Goal: Transaction & Acquisition: Subscribe to service/newsletter

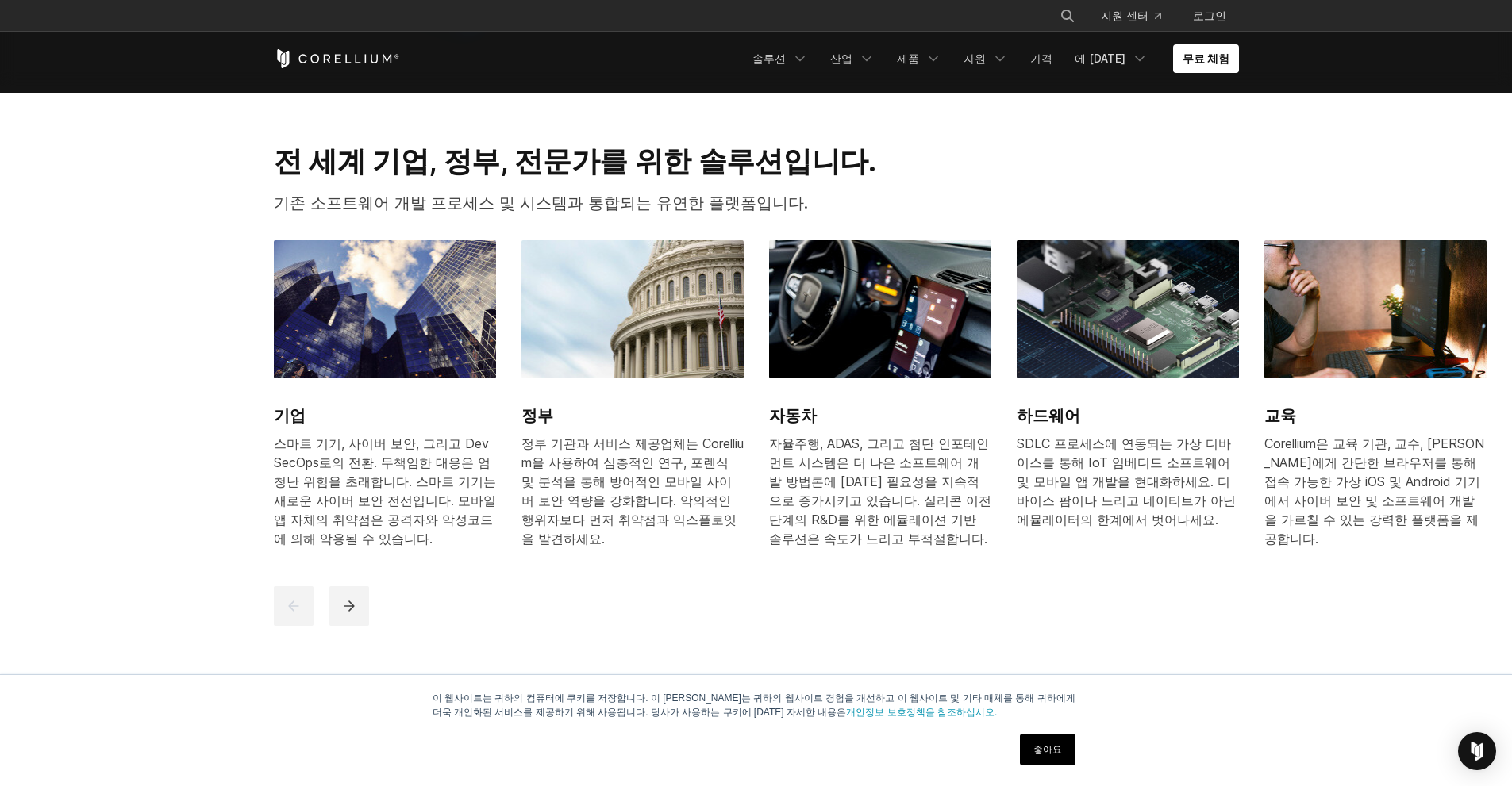
scroll to position [2063, 0]
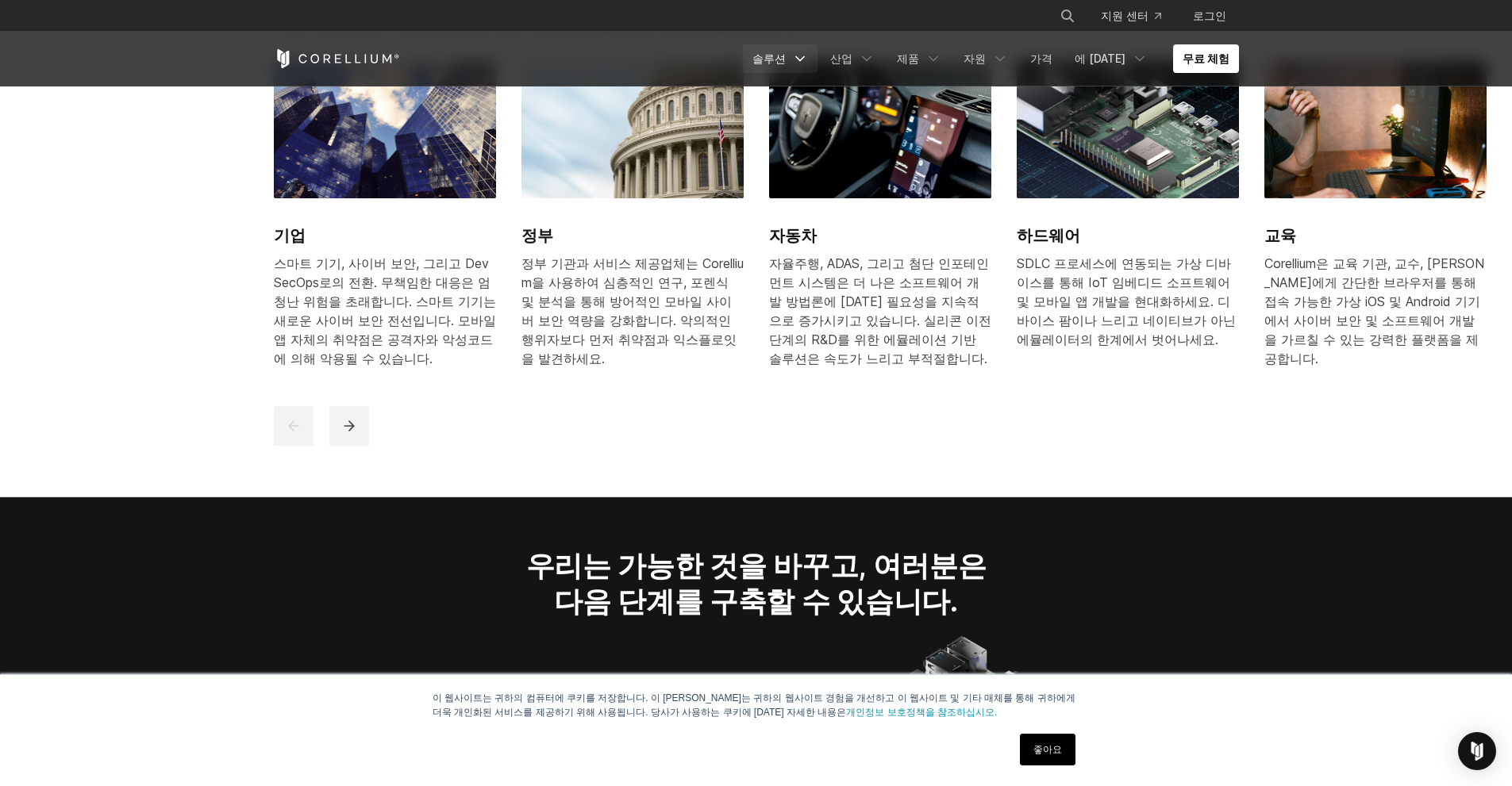
click at [818, 69] on link "솔루션" at bounding box center [780, 58] width 75 height 29
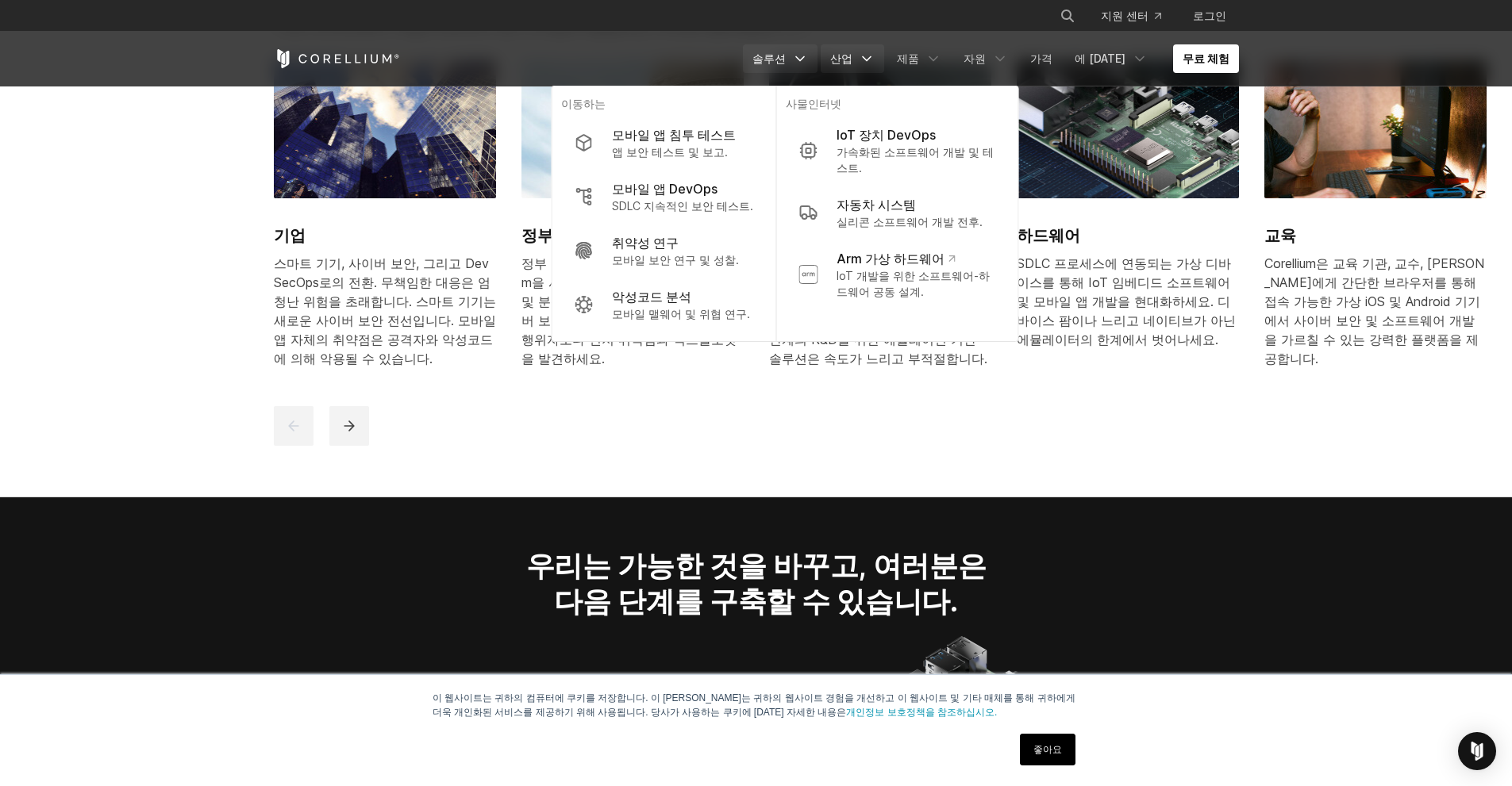
click at [875, 56] on icon "탐색 메뉴" at bounding box center [866, 58] width 16 height 16
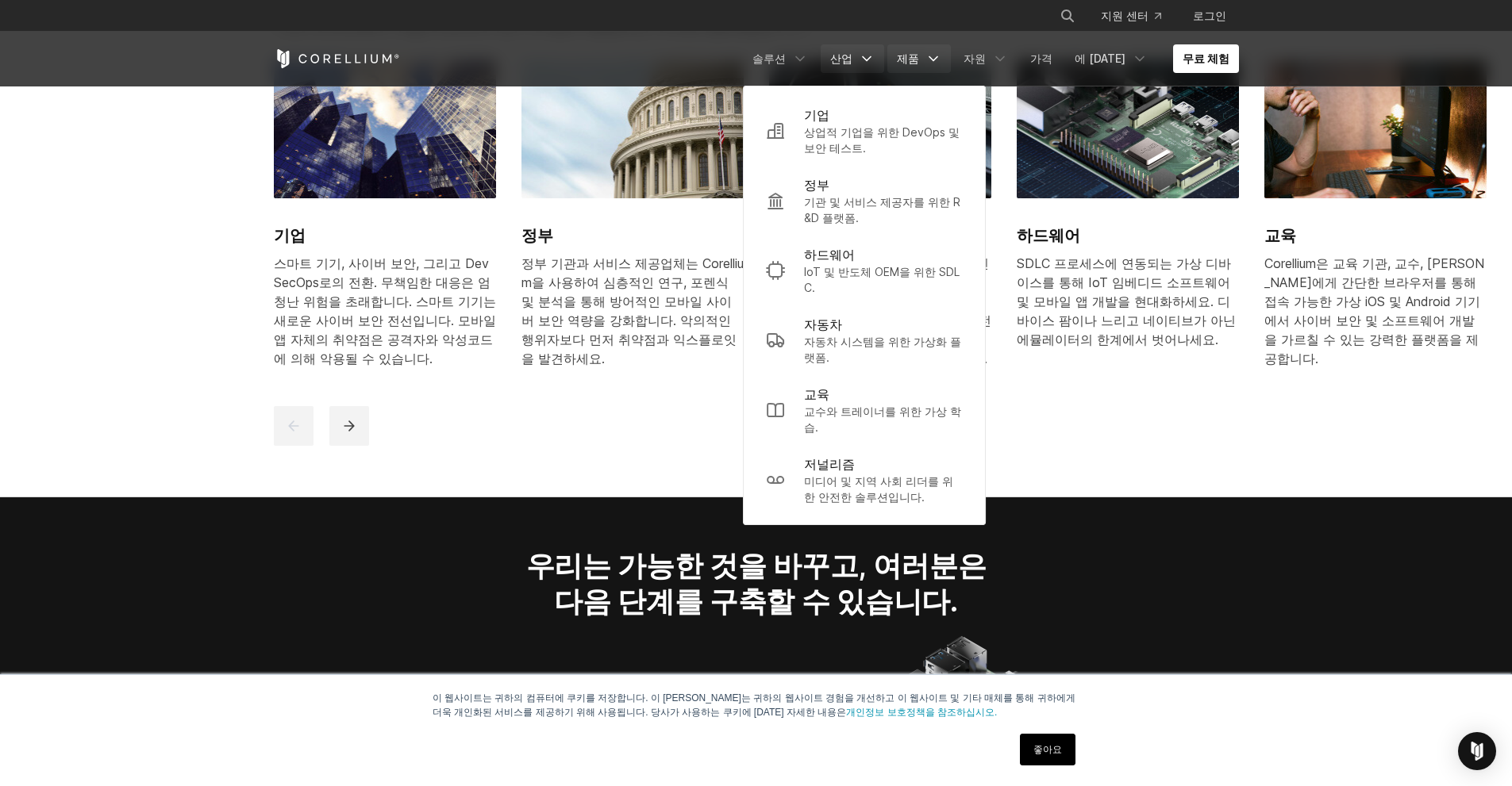
click at [919, 55] on font "제품" at bounding box center [908, 58] width 22 height 14
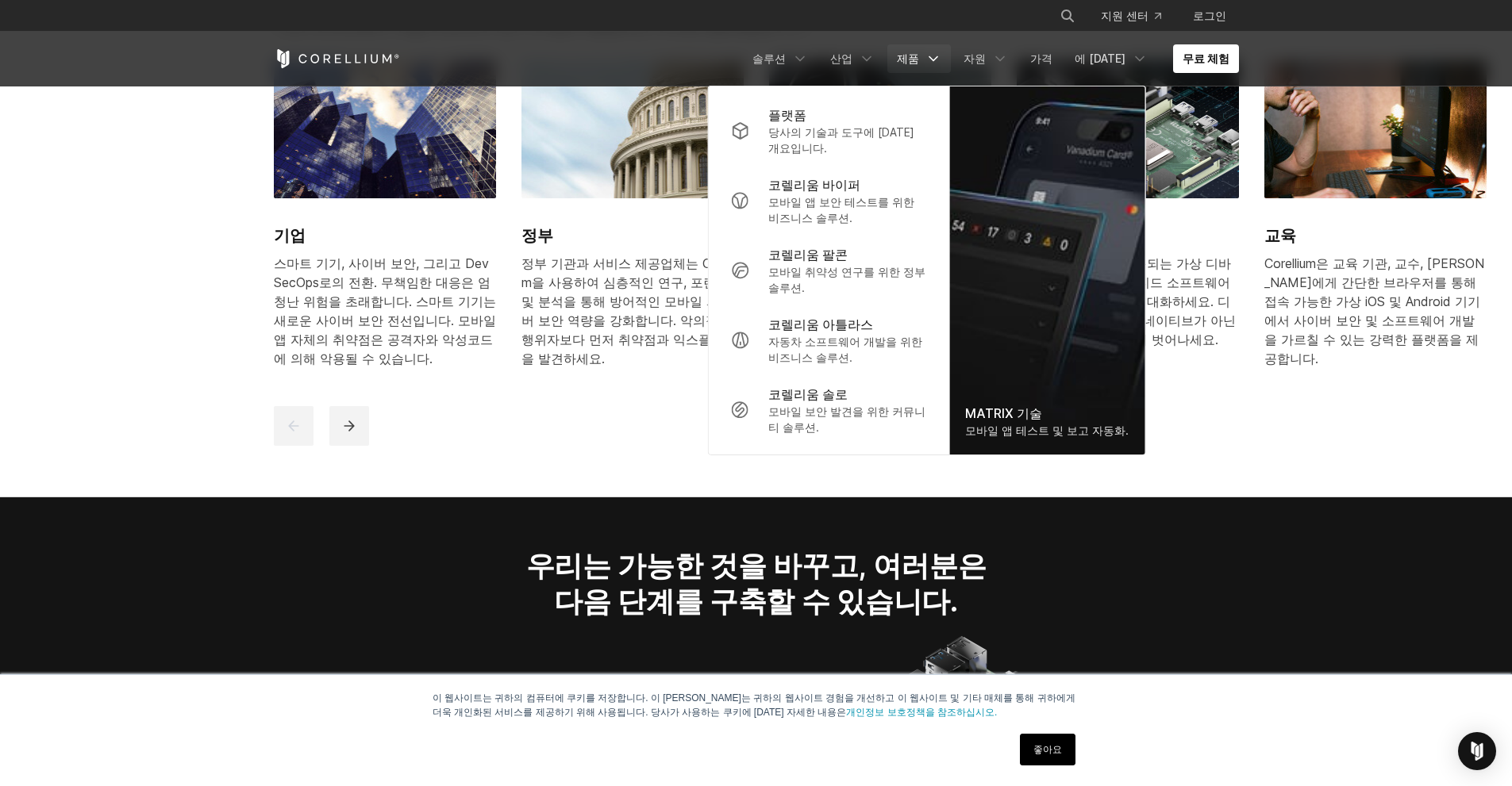
click at [1237, 469] on section "전 세계 기업, 정부, 전문가를 위한 솔루션입니다. 기존 소프트웨어 개발 프로세스 및 시스템과 통합되는 유연한 플랫폼입니다. 기업 스마트 기기…" at bounding box center [756, 205] width 1512 height 585
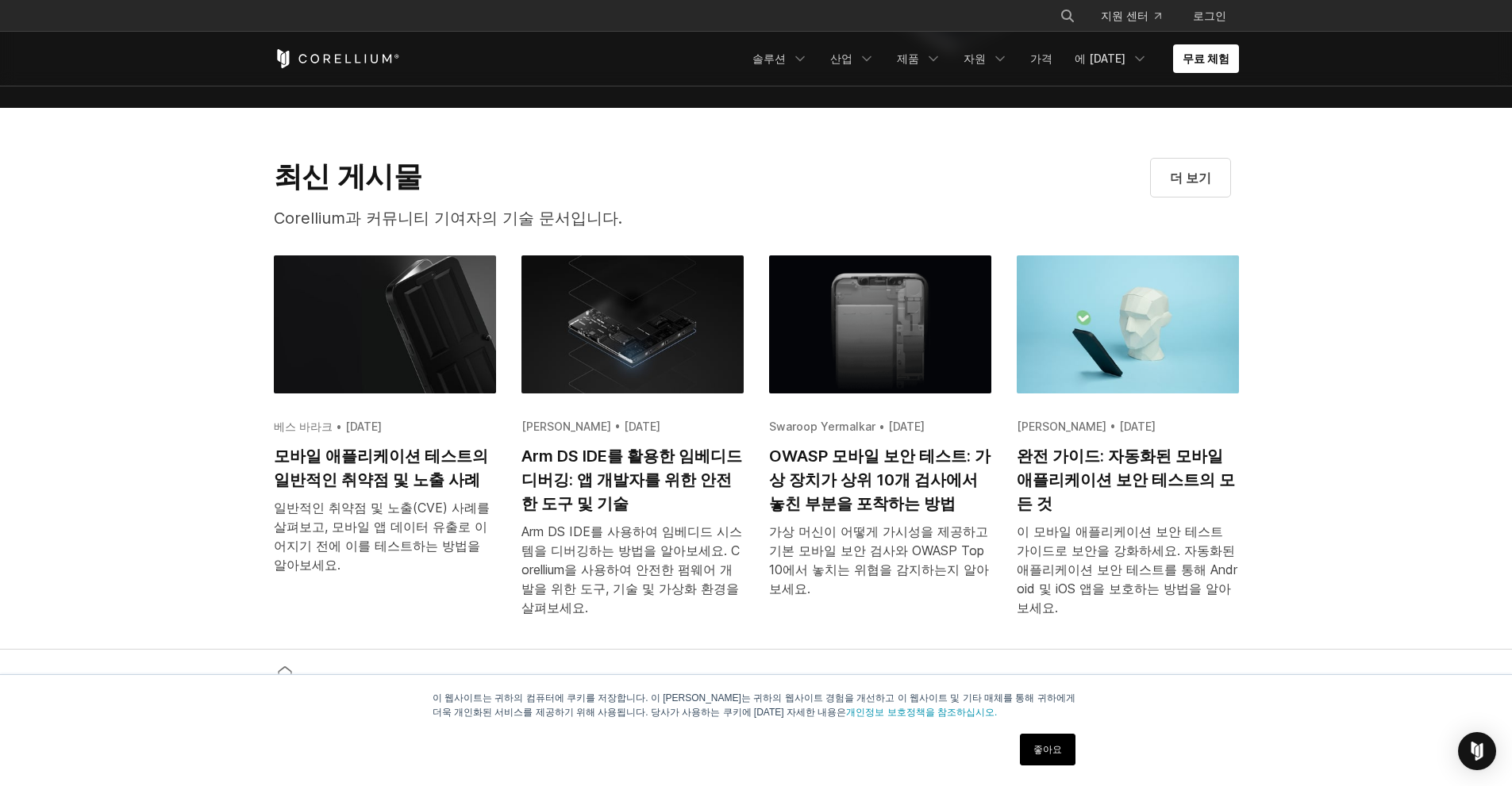
scroll to position [3173, 0]
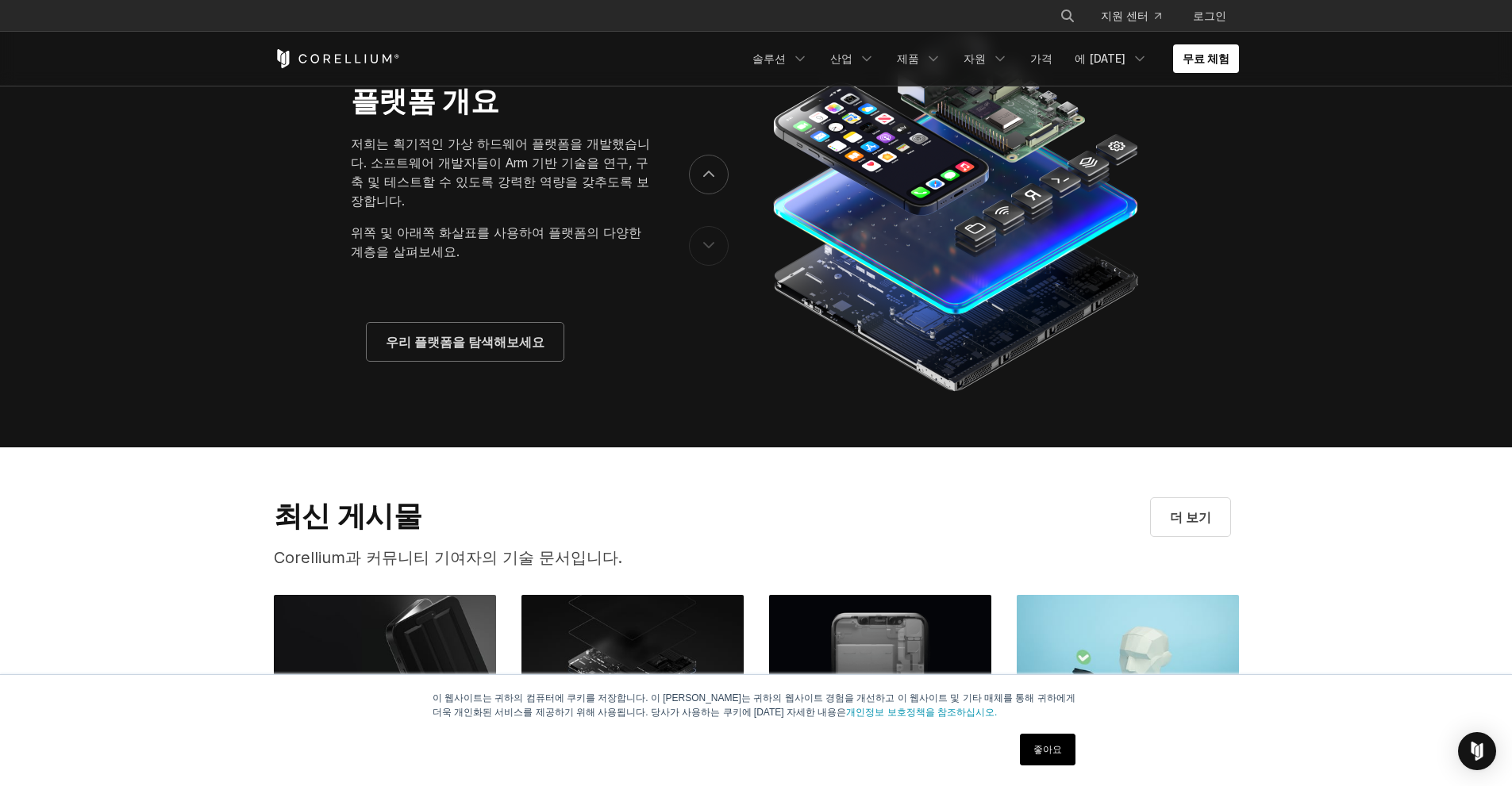
scroll to position [2518, 0]
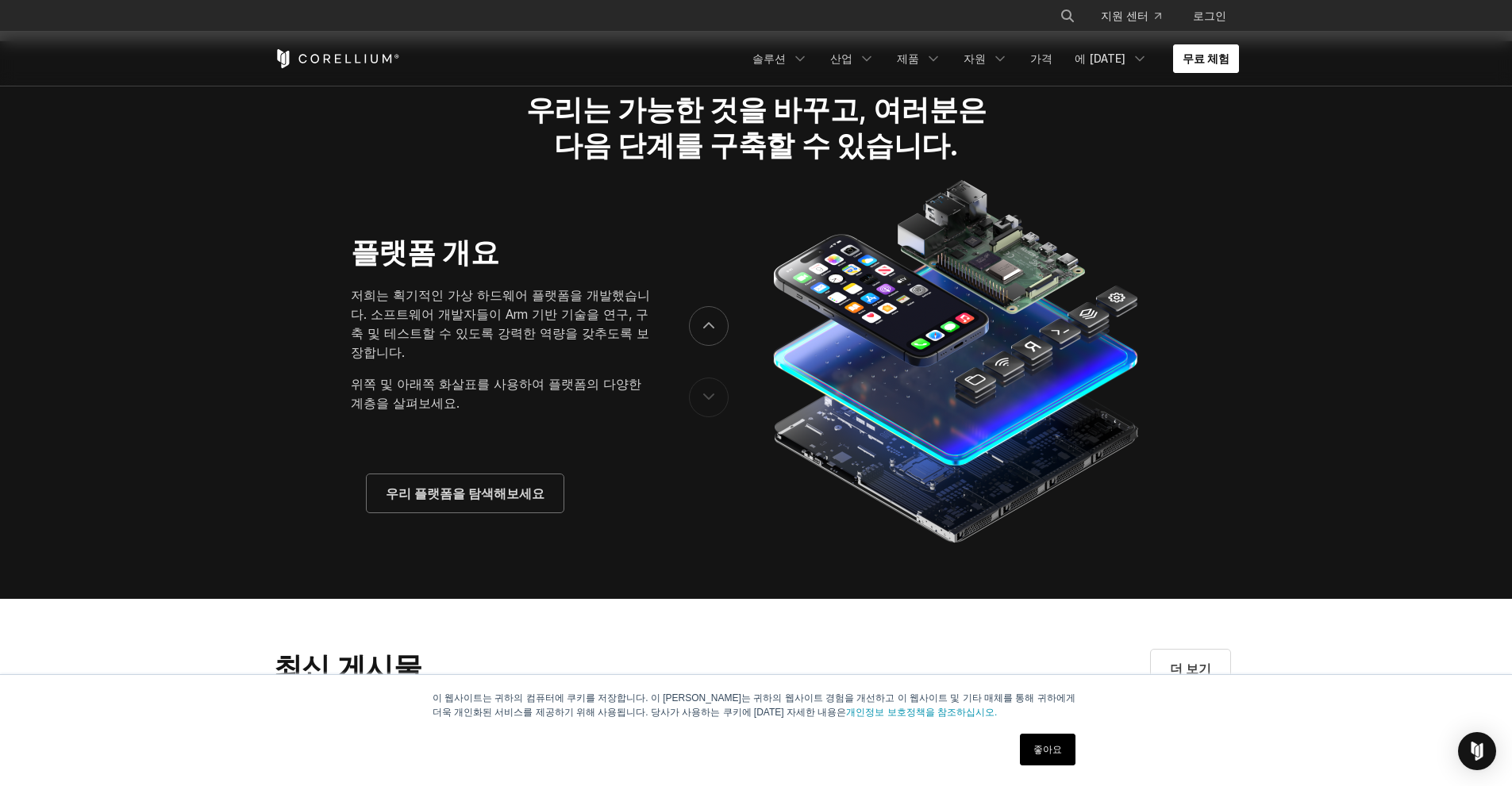
click at [1210, 60] on font "무료 체험" at bounding box center [1205, 58] width 47 height 14
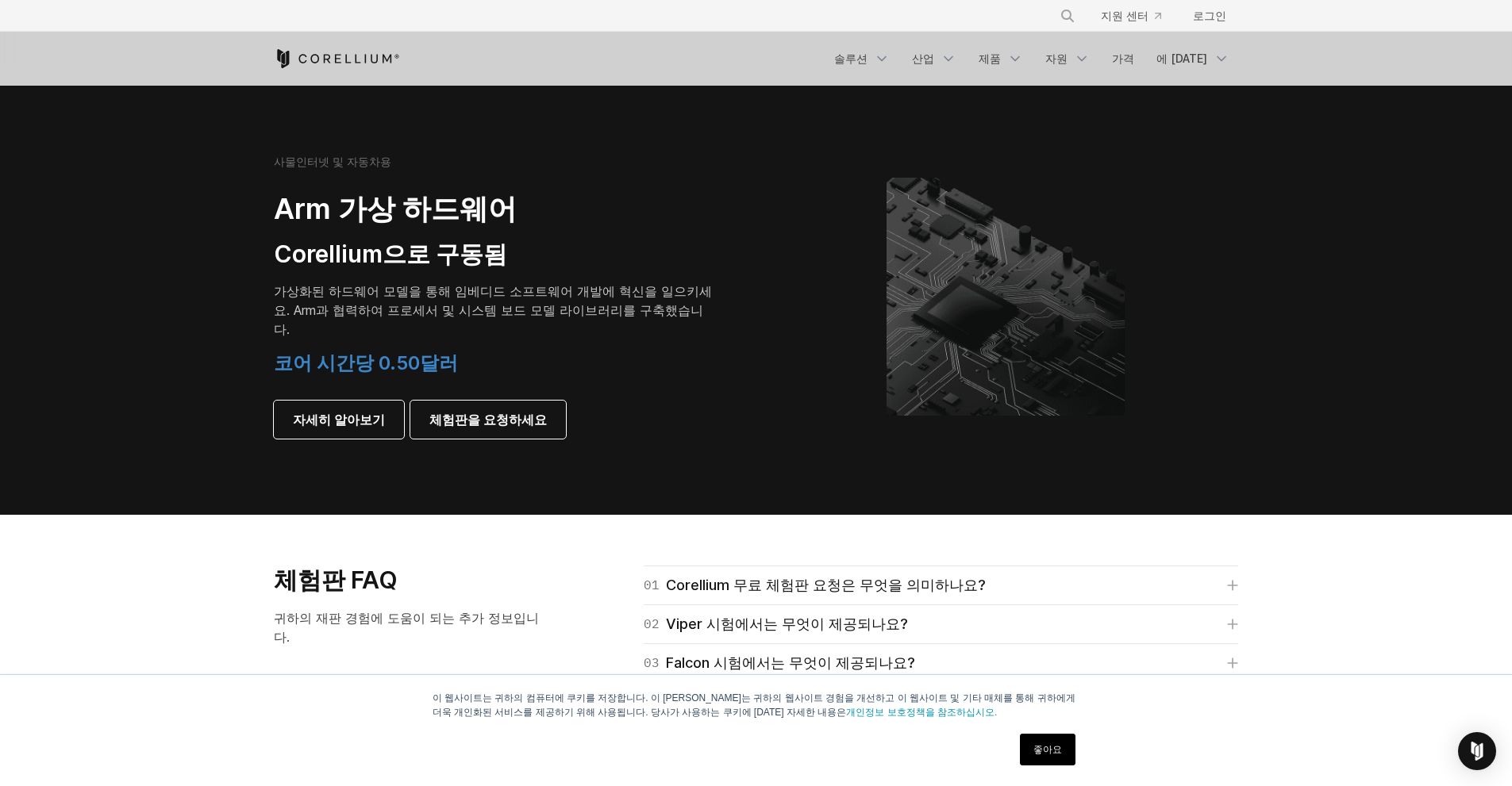
scroll to position [1824, 0]
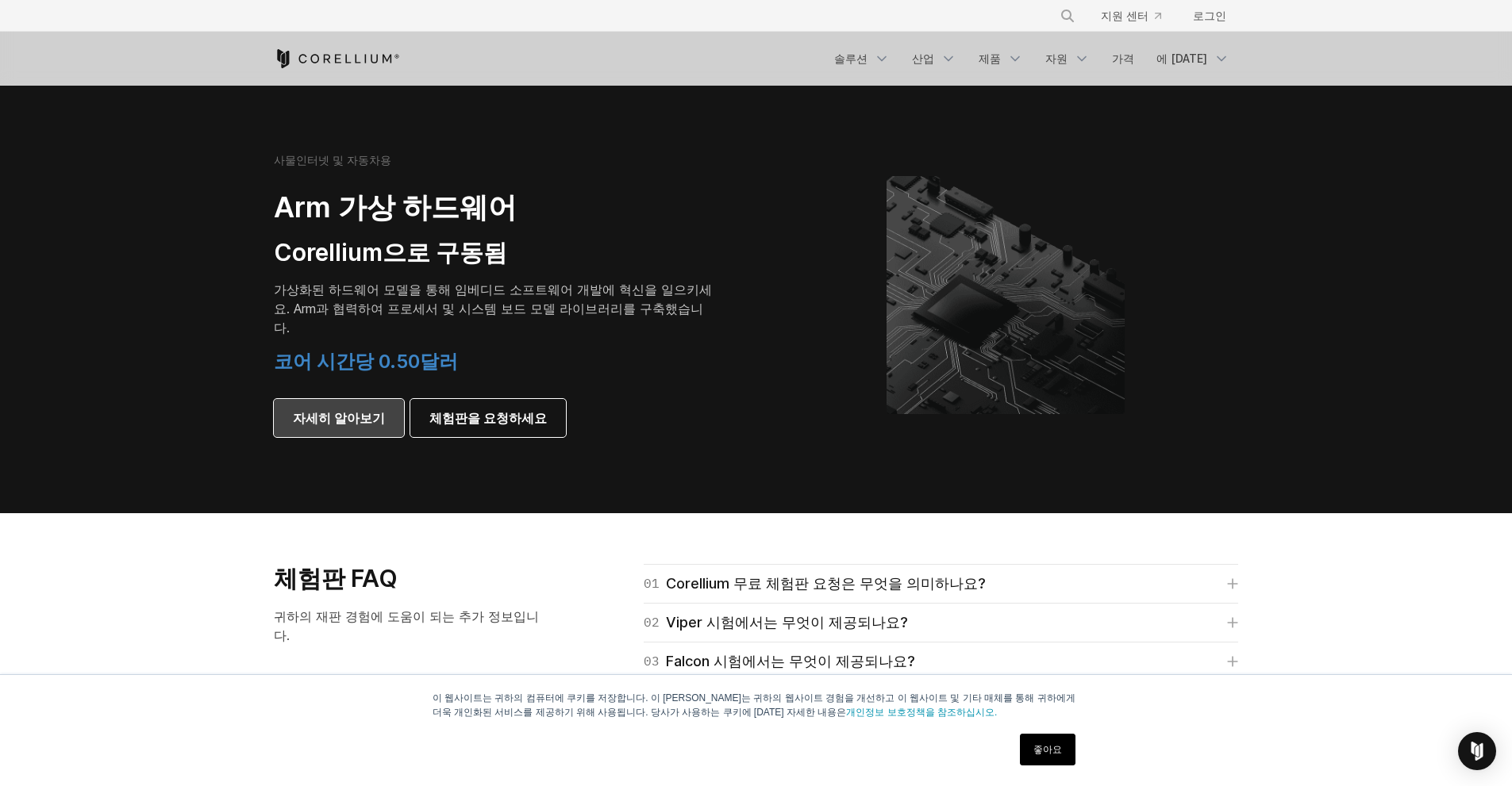
click at [377, 410] on font "자세히 알아보기" at bounding box center [339, 418] width 92 height 16
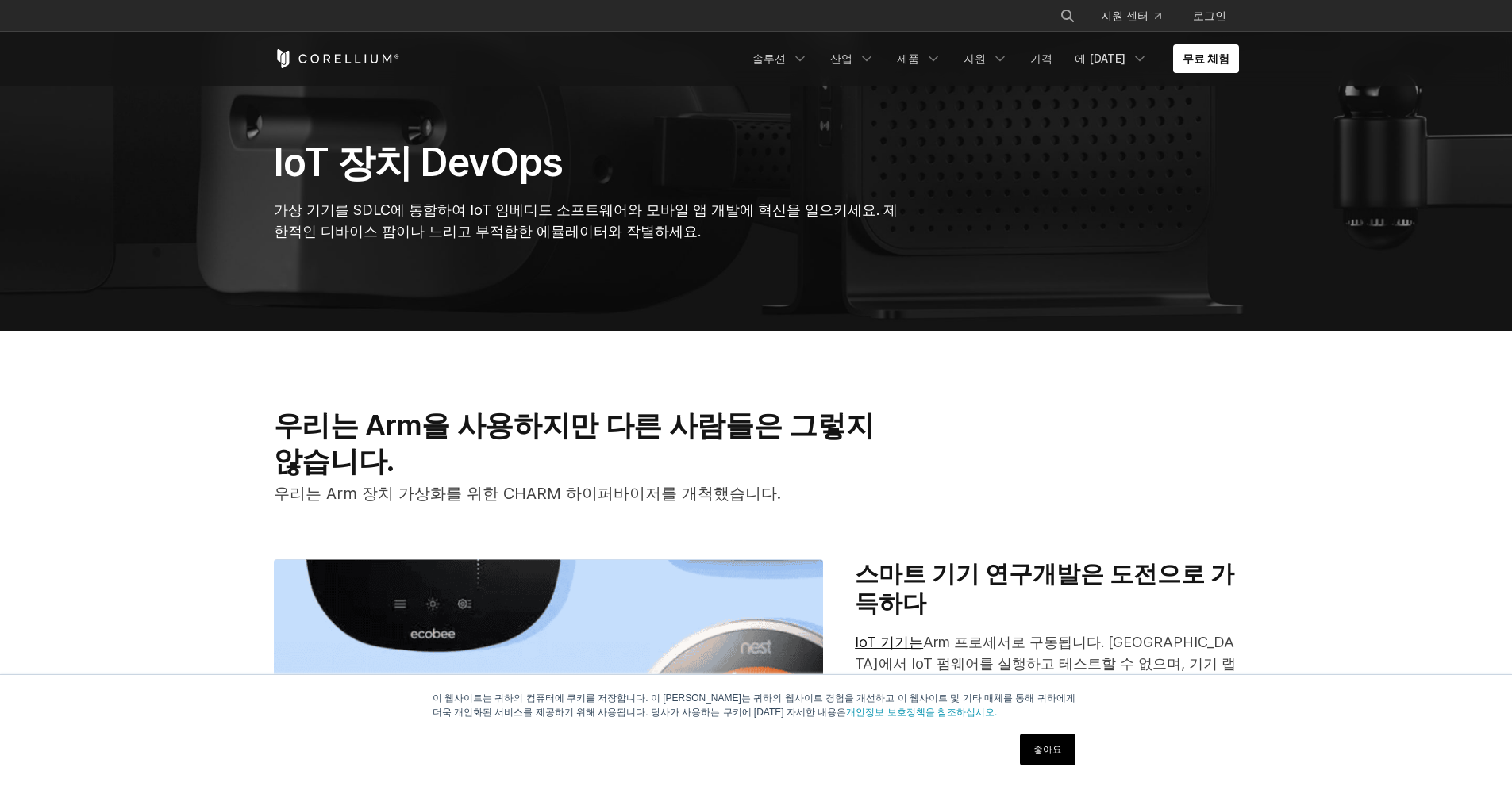
scroll to position [418, 0]
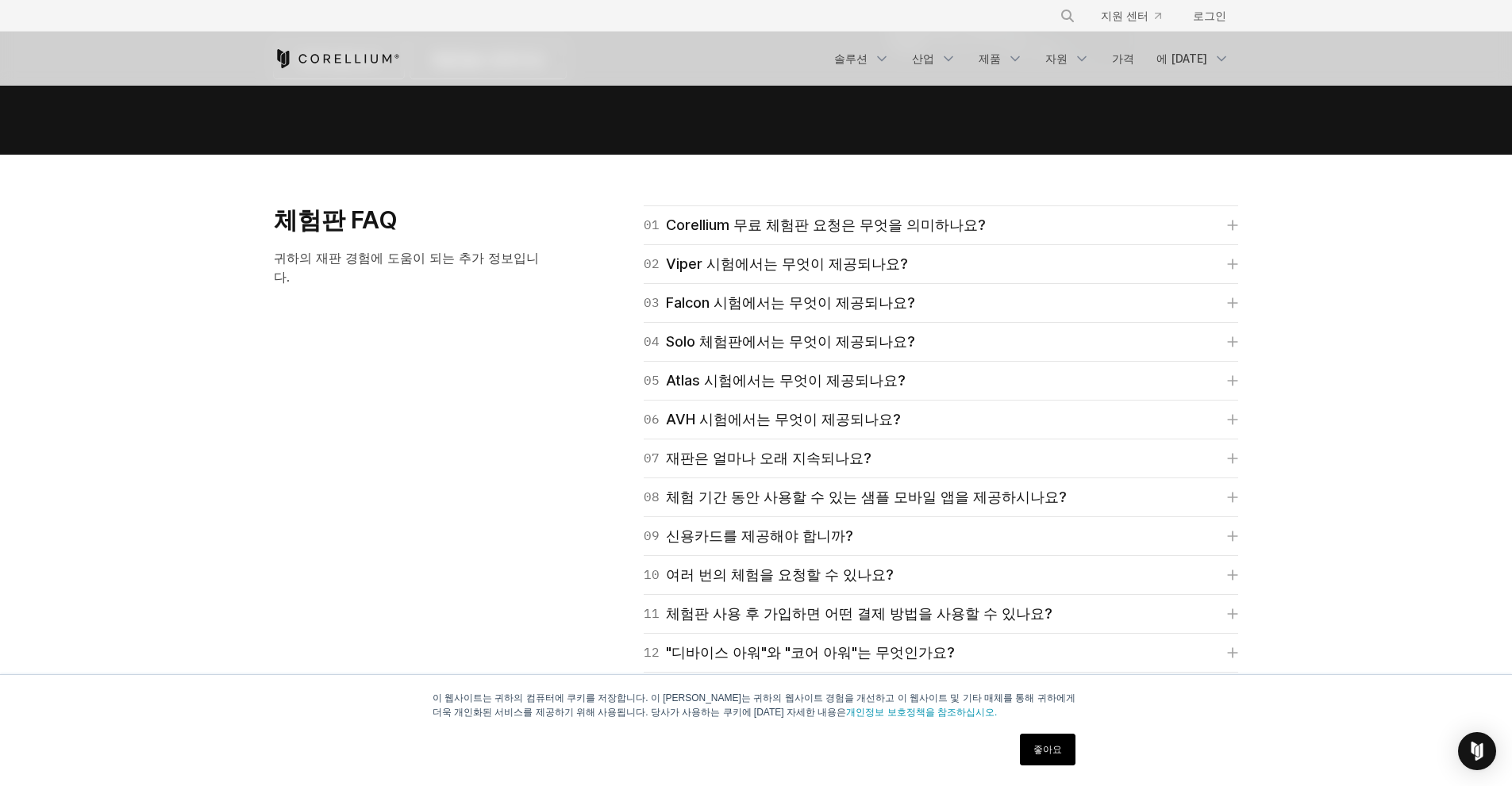
scroll to position [2063, 0]
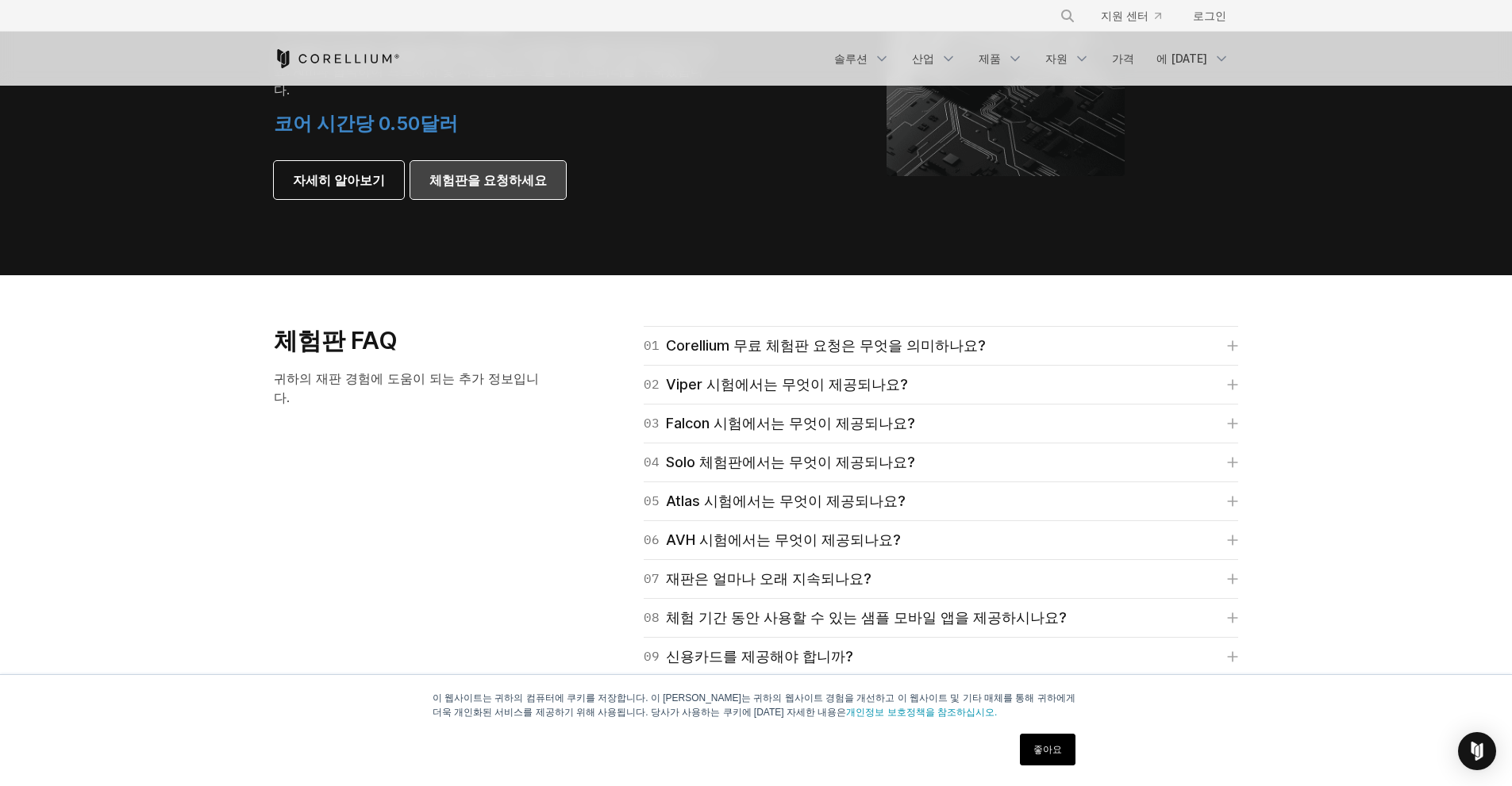
click at [471, 172] on font "체험판을 요청하세요" at bounding box center [488, 179] width 118 height 16
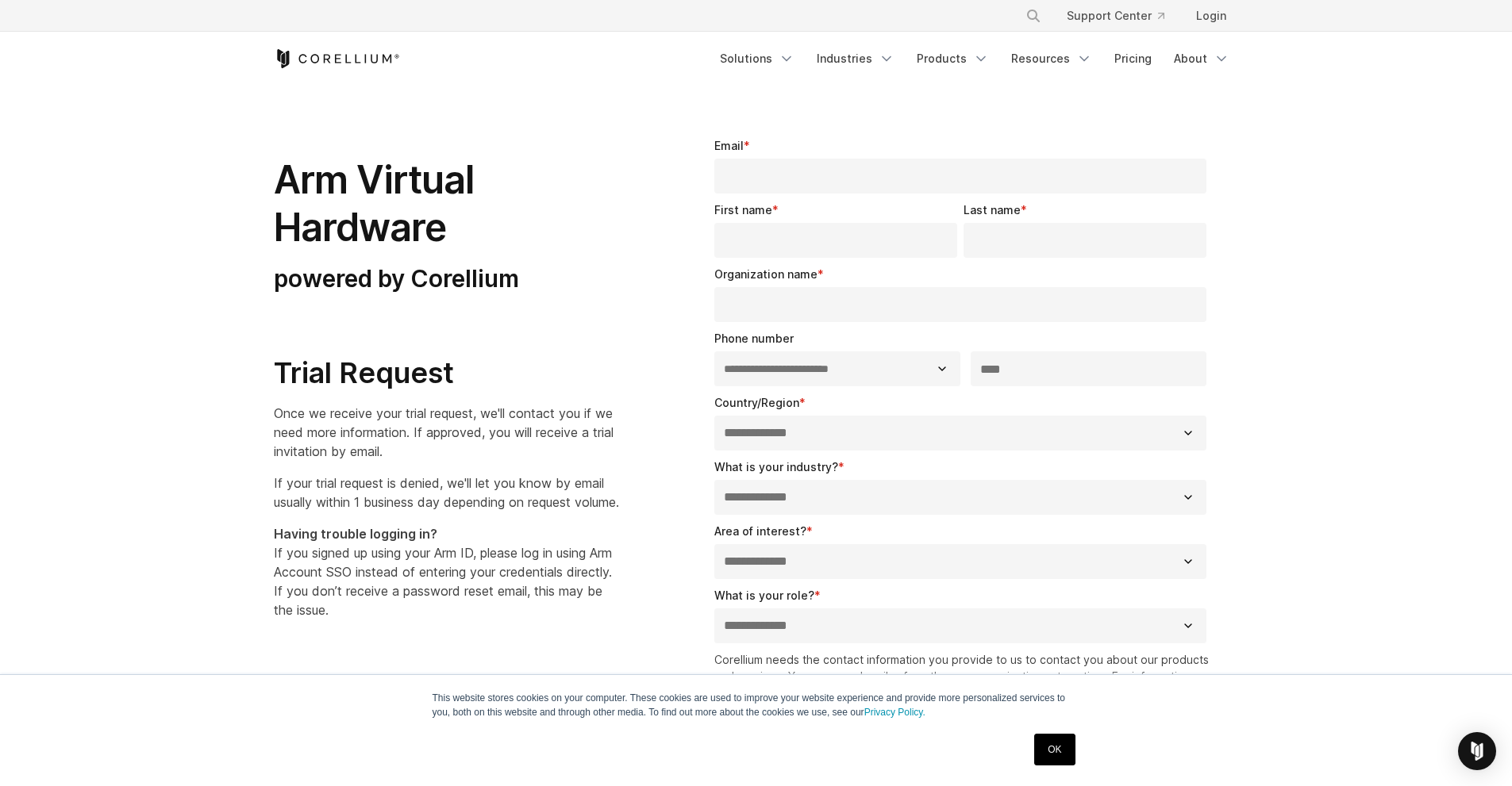
select select "**"
